Goal: Obtain resource: Obtain resource

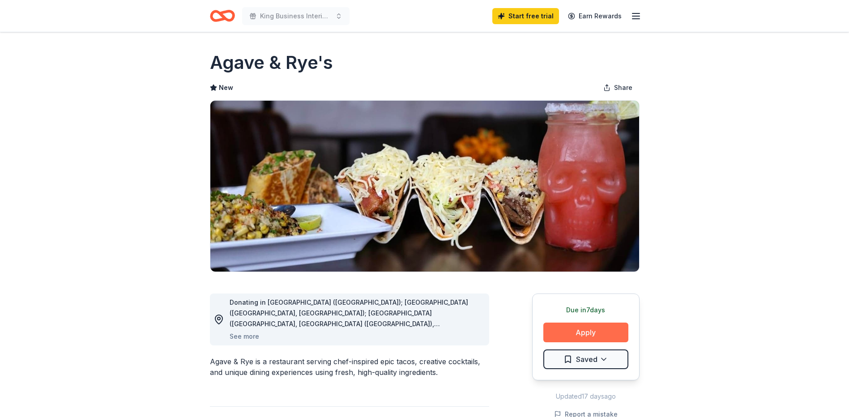
click at [583, 336] on button "Apply" at bounding box center [586, 333] width 85 height 20
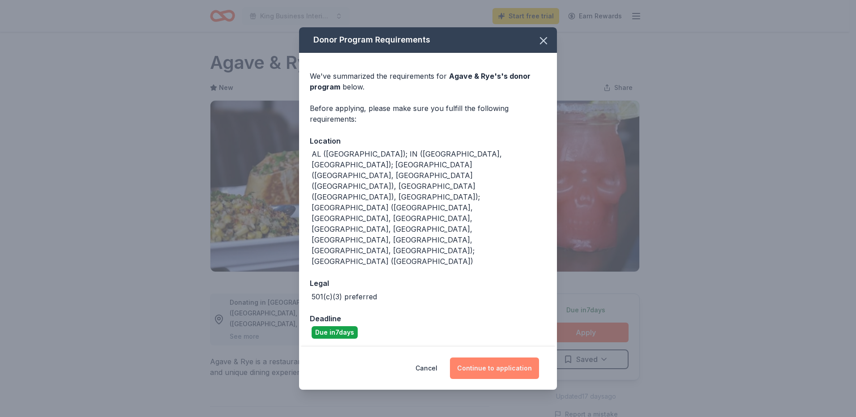
click at [498, 358] on button "Continue to application" at bounding box center [494, 368] width 89 height 21
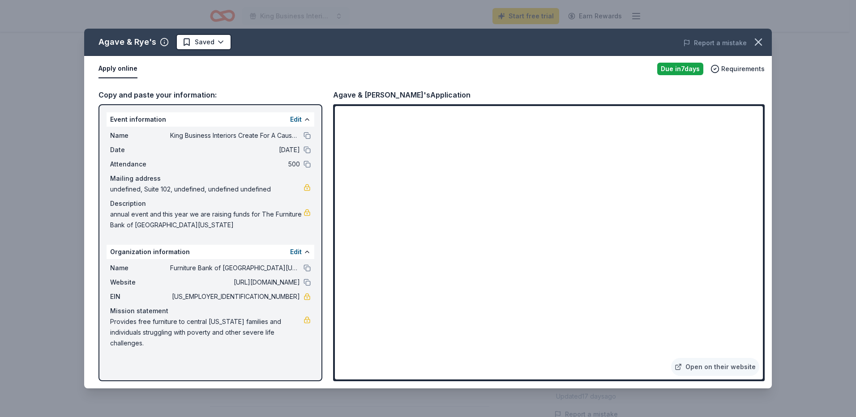
drag, startPoint x: 112, startPoint y: 319, endPoint x: 115, endPoint y: 333, distance: 13.8
click at [115, 333] on span "Provides free furniture to central [US_STATE] families and individuals struggli…" at bounding box center [206, 333] width 193 height 32
drag, startPoint x: 112, startPoint y: 318, endPoint x: 113, endPoint y: 329, distance: 11.2
click at [113, 329] on span "Provides free furniture to central Ohio families and individuals struggling wit…" at bounding box center [206, 333] width 193 height 32
click at [718, 365] on link "Open on their website" at bounding box center [715, 367] width 88 height 18
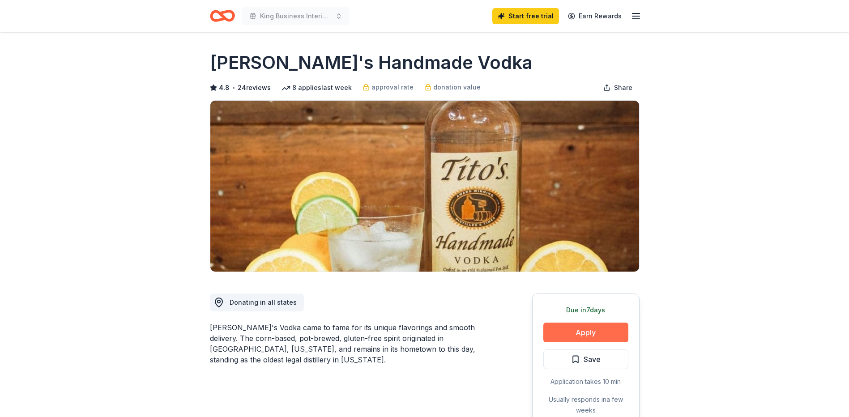
click at [578, 336] on button "Apply" at bounding box center [586, 333] width 85 height 20
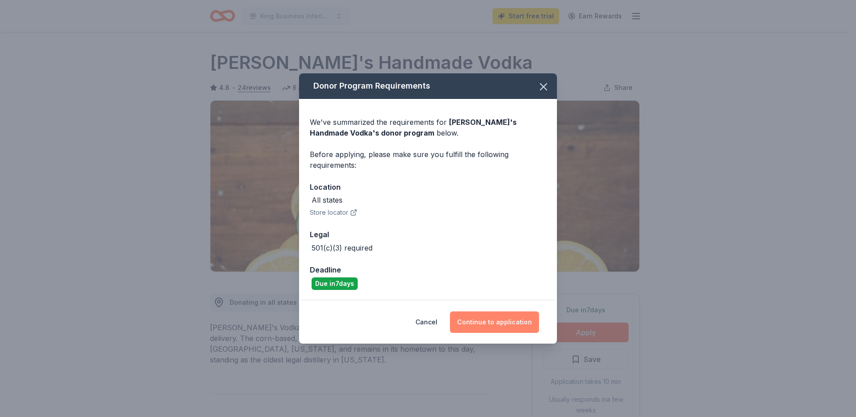
click at [485, 322] on button "Continue to application" at bounding box center [494, 322] width 89 height 21
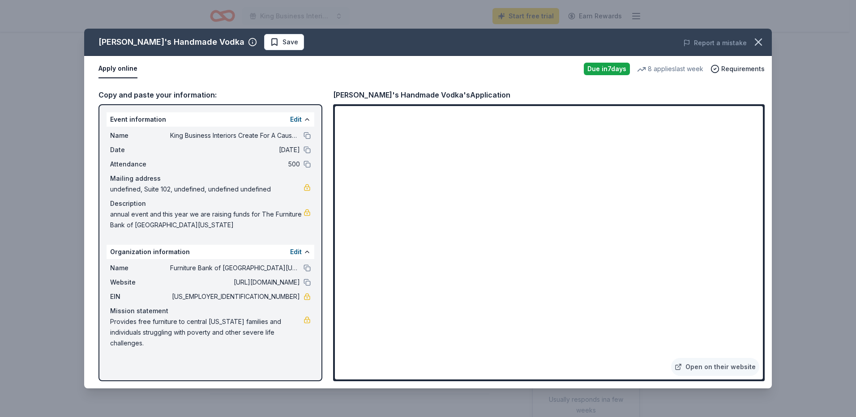
drag, startPoint x: 202, startPoint y: 282, endPoint x: 282, endPoint y: 289, distance: 80.0
click at [274, 287] on span "http://www.furniturebankcoh.org" at bounding box center [235, 282] width 130 height 11
drag, startPoint x: 305, startPoint y: 283, endPoint x: 234, endPoint y: 277, distance: 71.5
click at [232, 277] on div "Name Furniture Bank of Central Ohio Website http://www.furniturebankcoh.org EIN…" at bounding box center [211, 305] width 208 height 93
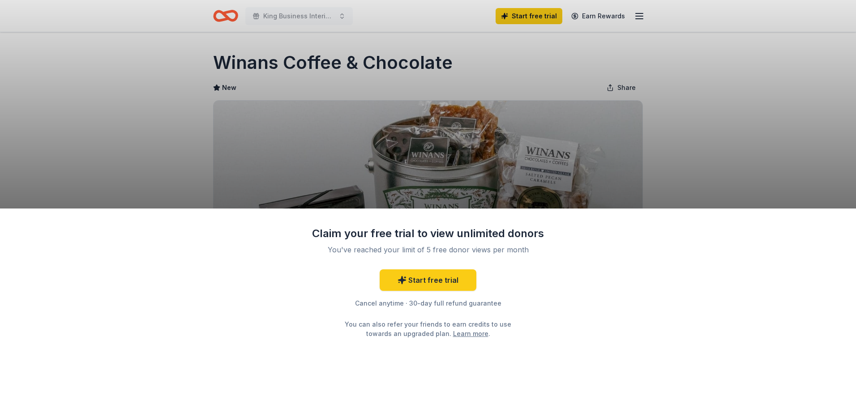
click at [762, 172] on div "Claim your free trial to view unlimited donors You've reached your limit of 5 f…" at bounding box center [428, 208] width 856 height 417
click at [523, 86] on div "Claim your free trial to view unlimited donors You've reached your limit of 5 f…" at bounding box center [428, 208] width 856 height 417
click at [633, 16] on div "Claim your free trial to view unlimited donors You've reached your limit of 5 f…" at bounding box center [428, 208] width 856 height 417
click at [349, 56] on div "Claim your free trial to view unlimited donors You've reached your limit of 5 f…" at bounding box center [428, 208] width 856 height 417
click at [289, 7] on div "Claim your free trial to view unlimited donors You've reached your limit of 5 f…" at bounding box center [428, 208] width 856 height 417
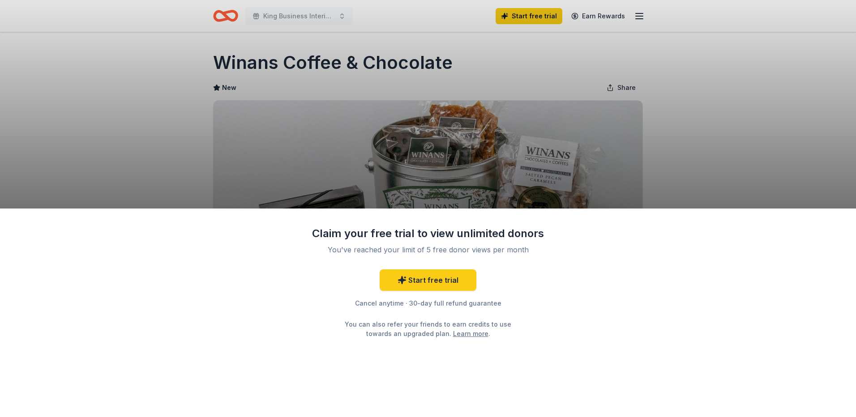
click at [287, 17] on div "Claim your free trial to view unlimited donors You've reached your limit of 5 f…" at bounding box center [428, 208] width 856 height 417
drag, startPoint x: 856, startPoint y: 136, endPoint x: 857, endPoint y: 191, distance: 54.6
click at [849, 191] on html "King Business Interiors Create For A Cause 2025 for the Furniture bank of Centr…" at bounding box center [428, 208] width 856 height 417
click at [627, 253] on div "Claim your free trial to view unlimited donors You've reached your limit of 5 f…" at bounding box center [428, 313] width 856 height 209
